Goal: Download file/media

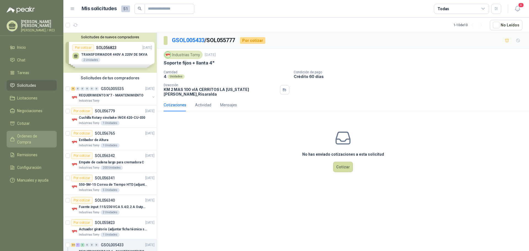
click at [35, 141] on span "Órdenes de Compra" at bounding box center [34, 139] width 34 height 12
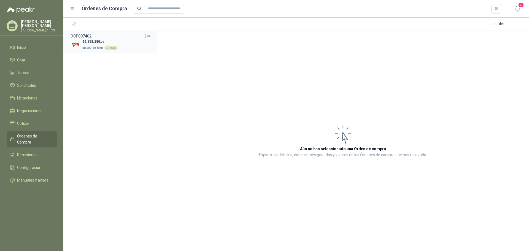
click at [98, 39] on p "$ 6.158.250 ,00" at bounding box center [99, 41] width 35 height 5
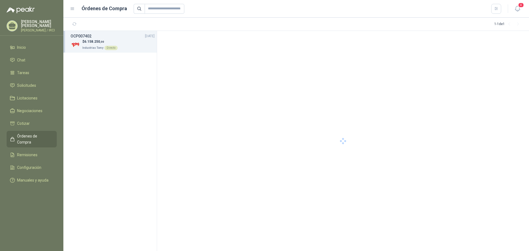
click at [98, 39] on p "$ 6.158.250 ,00" at bounding box center [99, 41] width 35 height 5
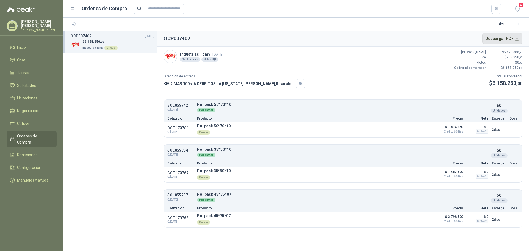
click at [497, 37] on button "Descargar PDF" at bounding box center [503, 38] width 40 height 11
